Goal: Task Accomplishment & Management: Complete application form

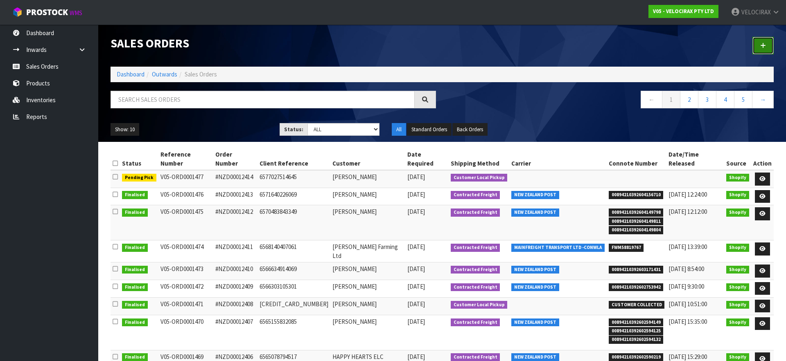
click at [762, 50] on link at bounding box center [762, 46] width 21 height 18
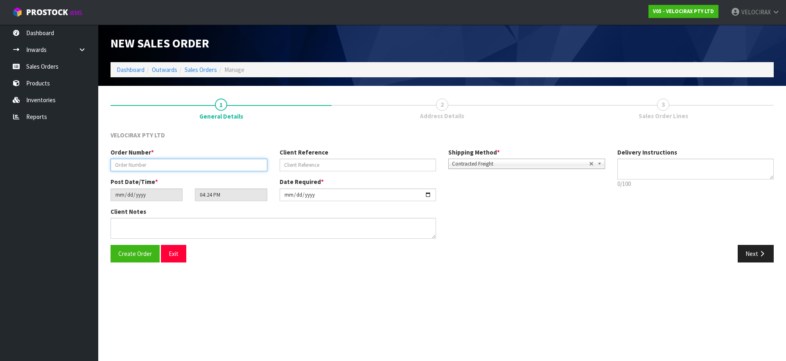
click at [151, 167] on input "text" at bounding box center [188, 165] width 157 height 13
type input "NZD00012314"
click at [759, 257] on button "Next" at bounding box center [755, 254] width 36 height 18
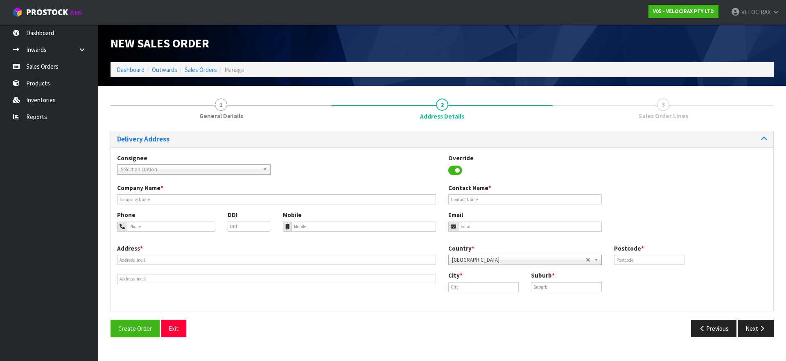
click at [191, 170] on span "Select an Option" at bounding box center [190, 170] width 139 height 10
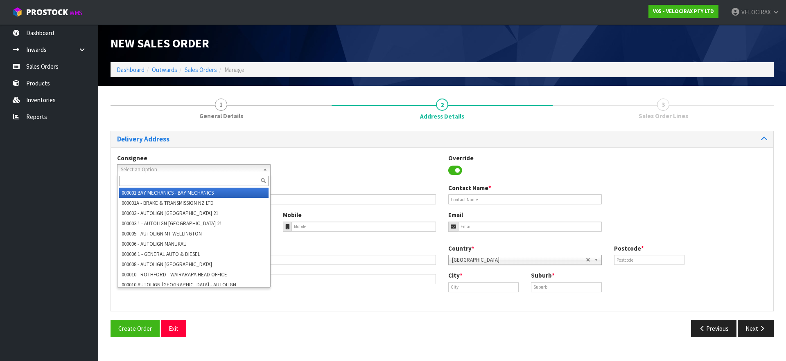
click at [191, 170] on span "Select an Option" at bounding box center [190, 170] width 139 height 10
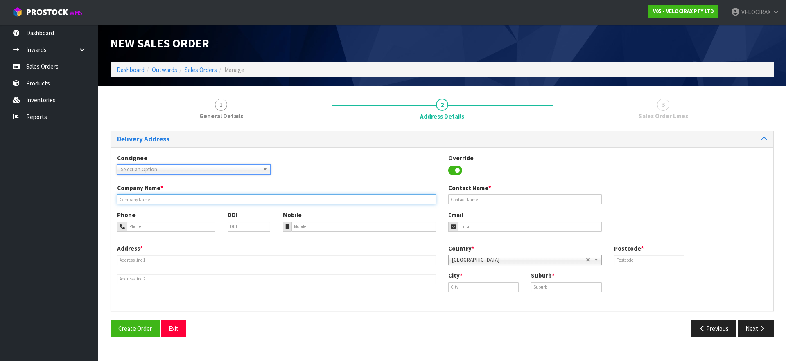
click at [213, 200] on input "text" at bounding box center [276, 199] width 319 height 10
type input "NA"
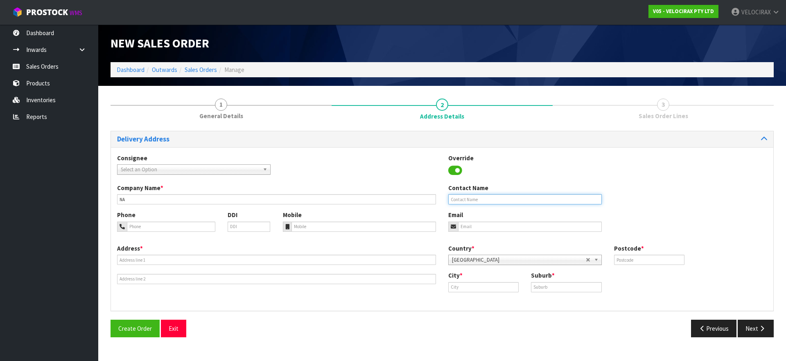
click at [462, 200] on input "text" at bounding box center [524, 199] width 153 height 10
type input "C"
type input "[PERSON_NAME]"
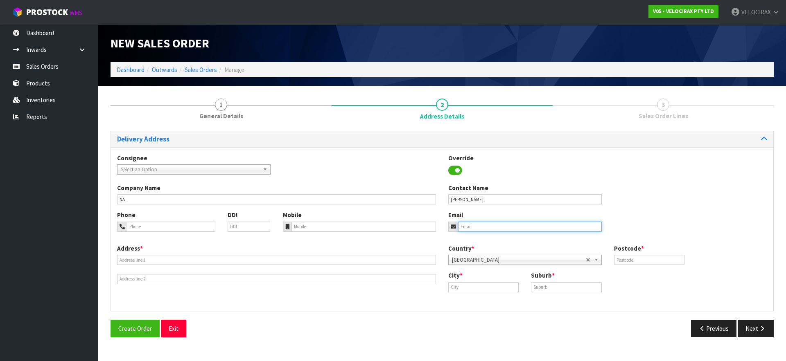
click at [492, 224] on input "email" at bounding box center [530, 227] width 144 height 10
paste input "[PERSON_NAME][EMAIL_ADDRESS][PERSON_NAME][DOMAIN_NAME]"
type input "[PERSON_NAME][EMAIL_ADDRESS][PERSON_NAME][DOMAIN_NAME]"
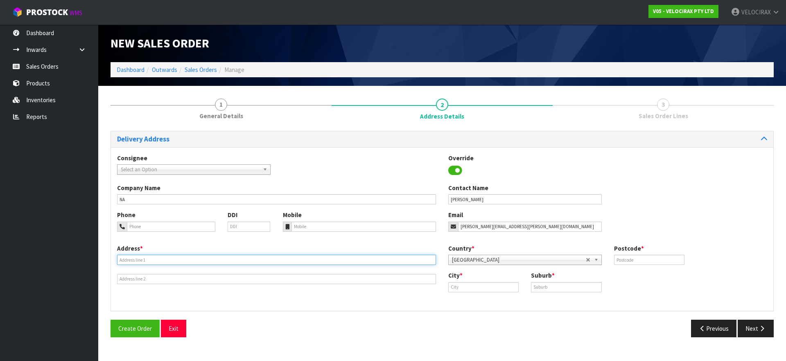
click at [149, 260] on input "text" at bounding box center [276, 260] width 319 height 10
type input "[STREET_ADDRESS][PERSON_NAME]"
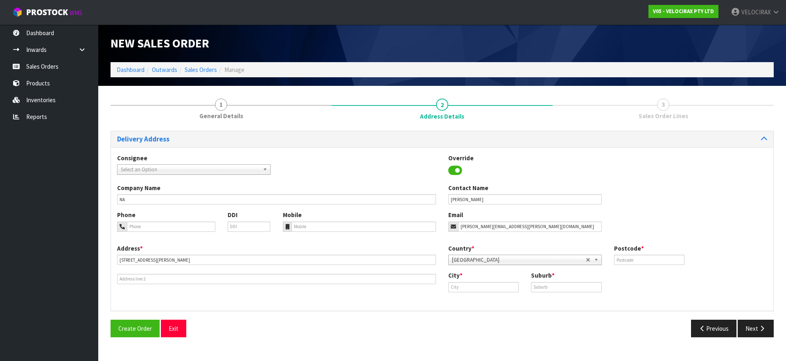
click at [506, 261] on span "[GEOGRAPHIC_DATA]" at bounding box center [519, 260] width 134 height 10
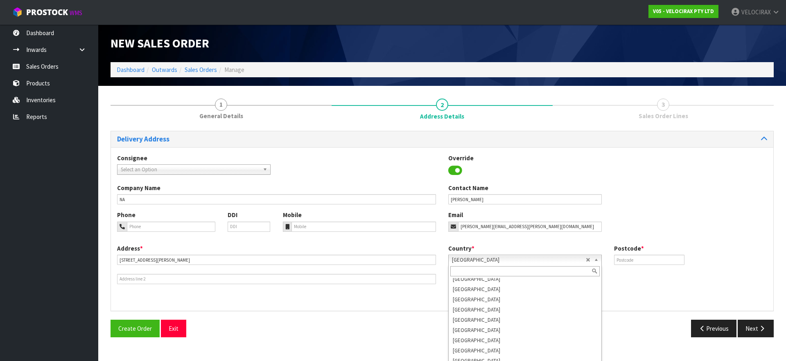
click at [506, 261] on span "[GEOGRAPHIC_DATA]" at bounding box center [519, 260] width 134 height 10
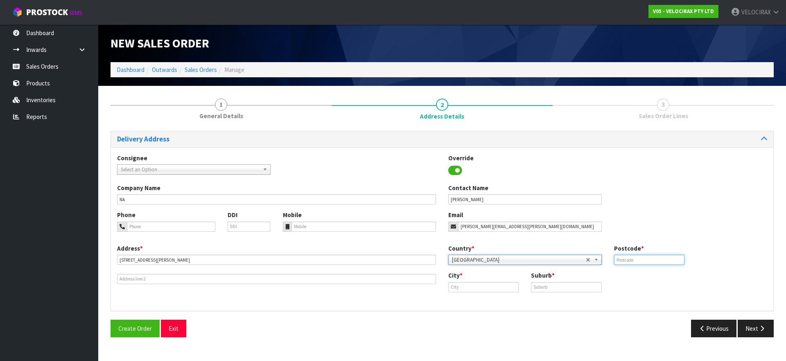
click at [631, 260] on input "text" at bounding box center [649, 260] width 70 height 10
type input "4374"
click at [469, 286] on input "text" at bounding box center [483, 287] width 70 height 10
type input "[PERSON_NAME]"
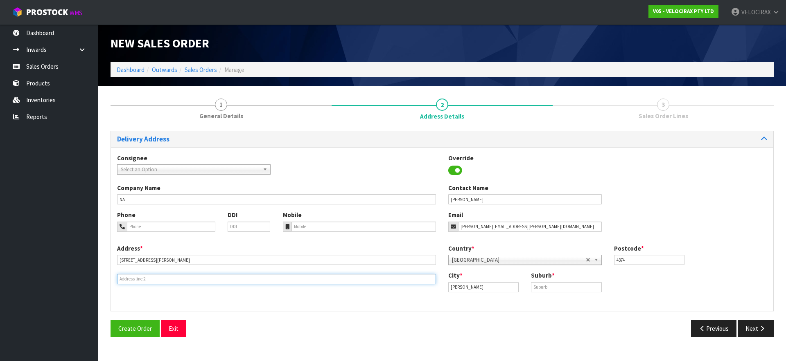
click at [134, 278] on input "text" at bounding box center [276, 279] width 319 height 10
type input "RD4 TKI"
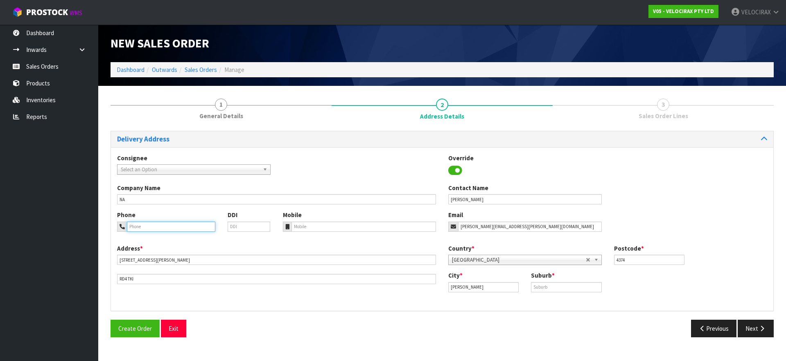
click at [143, 228] on input "tel" at bounding box center [171, 227] width 88 height 10
paste input "[PHONE_NUMBER]"
type input "[PHONE_NUMBER]"
click at [186, 205] on div "Company Name NA Contact Name [PERSON_NAME]" at bounding box center [442, 197] width 662 height 27
click at [753, 327] on button "Next" at bounding box center [755, 329] width 36 height 18
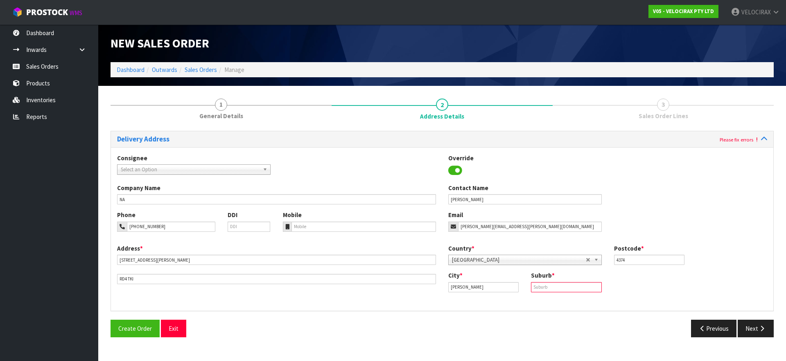
click at [549, 287] on input "text" at bounding box center [566, 287] width 70 height 10
click at [556, 289] on input "NEW PLYMOTH" at bounding box center [566, 287] width 70 height 10
type input "[GEOGRAPHIC_DATA]"
click at [760, 329] on icon "button" at bounding box center [762, 329] width 8 height 6
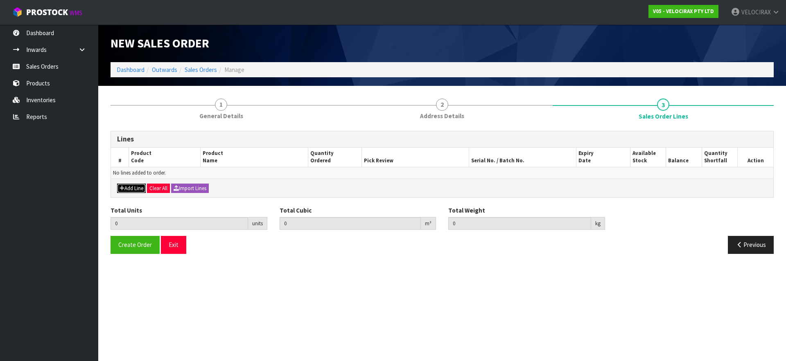
click at [135, 189] on button "Add Line" at bounding box center [131, 189] width 29 height 10
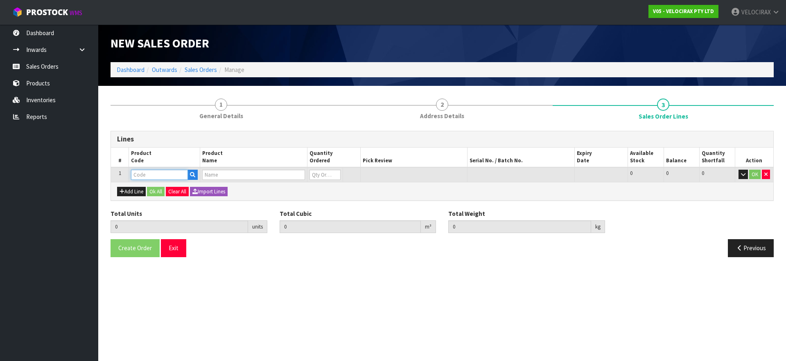
click at [154, 174] on input "text" at bounding box center [159, 175] width 57 height 10
type input "T"
type input "PAINT"
click at [158, 189] on link "PAINT BLACKRED1" at bounding box center [163, 188] width 65 height 11
type input "PAINTBLACKRED1"
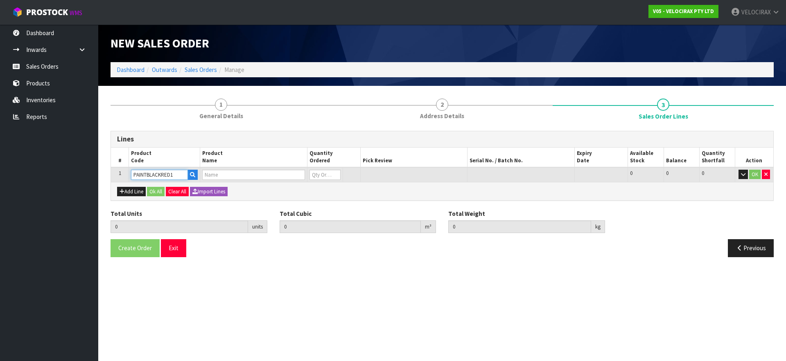
type input "0.000000"
type input "0.000"
type input "PAINTBLACKRED1"
type input "0"
type input "1"
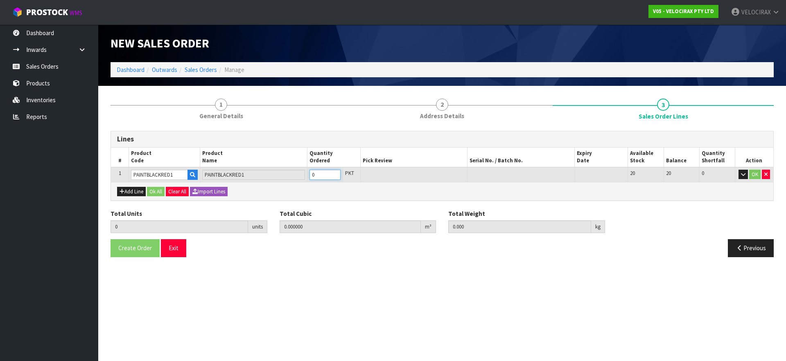
type input "0.000072"
type input "0.05"
type input "1"
click at [335, 173] on input "1" at bounding box center [324, 175] width 31 height 10
click at [757, 174] on button "OK" at bounding box center [754, 175] width 11 height 10
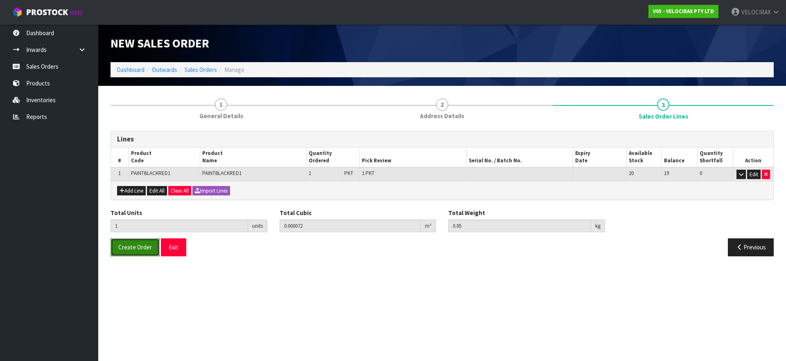
click at [138, 249] on span "Create Order" at bounding box center [135, 248] width 34 height 8
